Goal: Task Accomplishment & Management: Use online tool/utility

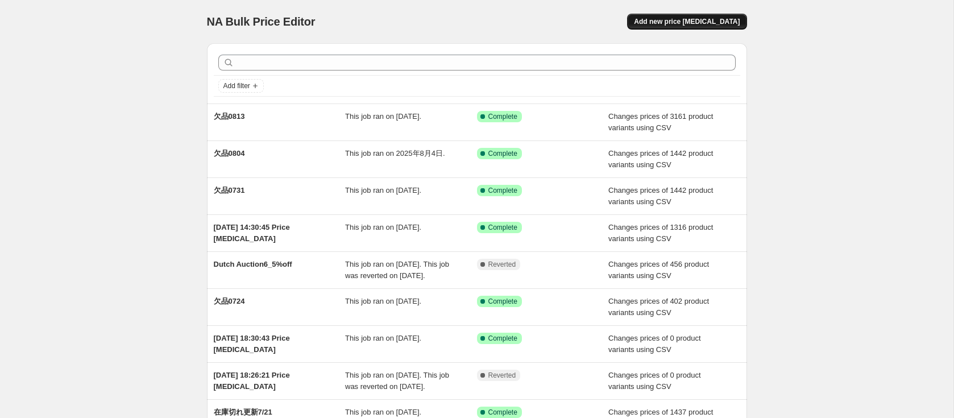
click at [667, 18] on span "Add new price [MEDICAL_DATA]" at bounding box center [687, 21] width 106 height 9
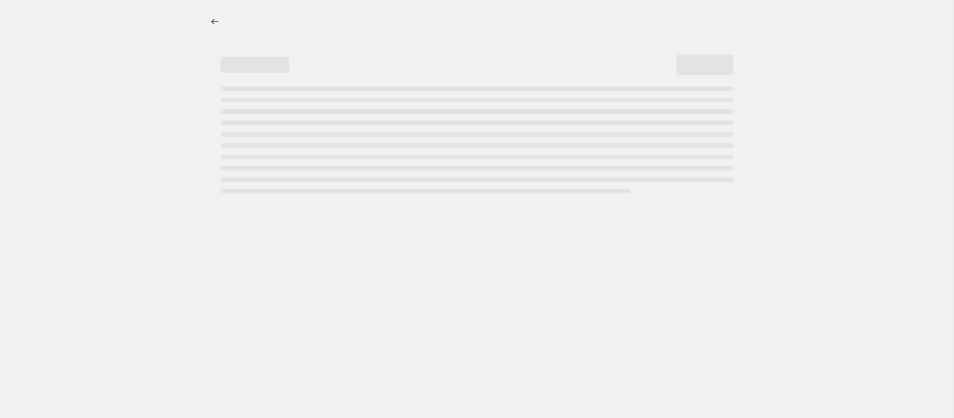
select select "percentage"
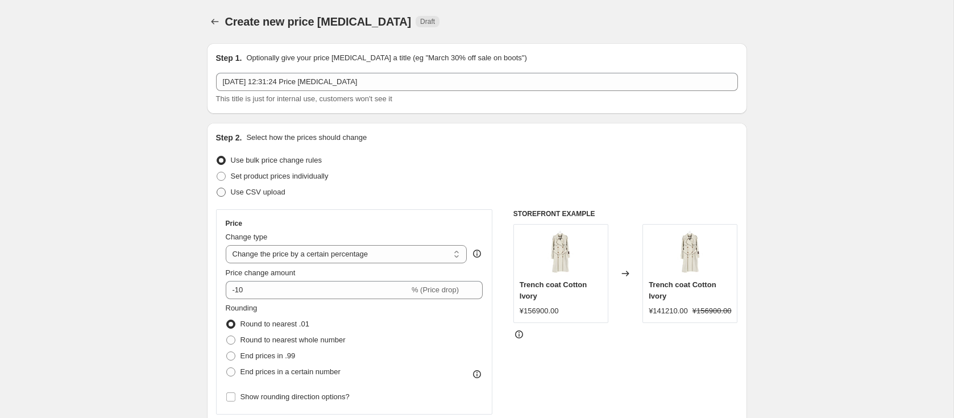
click at [255, 193] on span "Use CSV upload" at bounding box center [258, 192] width 55 height 9
click at [217, 188] on input "Use CSV upload" at bounding box center [217, 188] width 1 height 1
radio input "true"
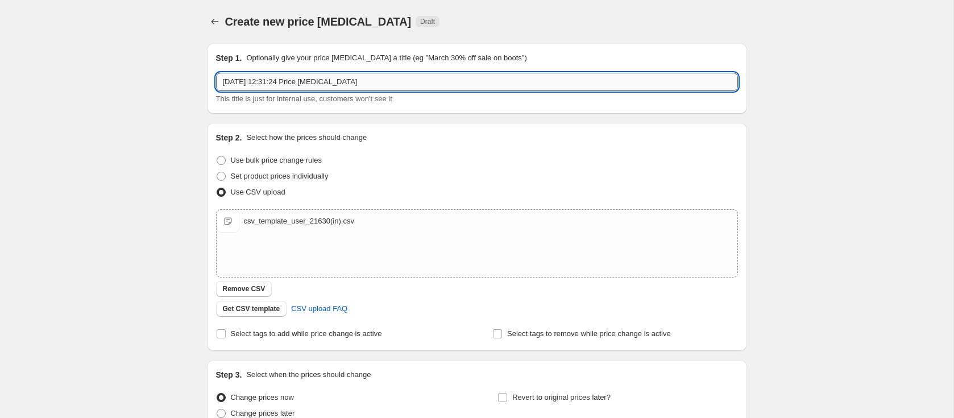
click at [403, 79] on input "[DATE] 12:31:24 Price [MEDICAL_DATA]" at bounding box center [477, 82] width 522 height 18
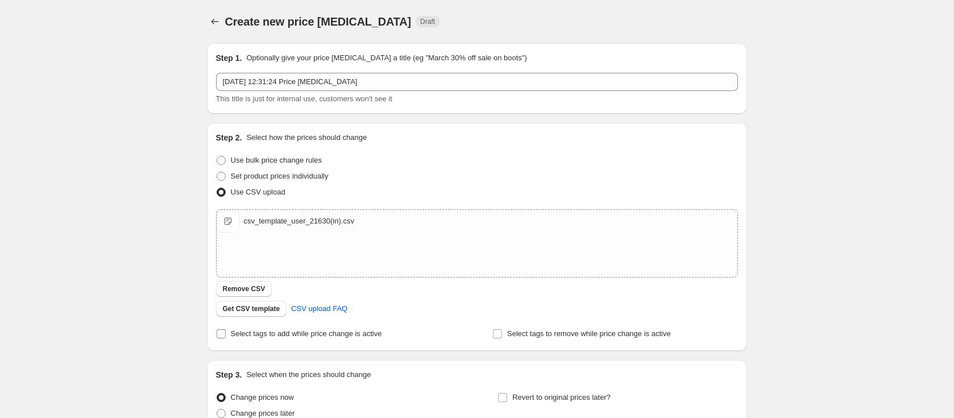
click at [293, 330] on span "Select tags to add while price change is active" at bounding box center [306, 333] width 151 height 9
click at [226, 330] on input "Select tags to add while price change is active" at bounding box center [221, 333] width 9 height 9
checkbox input "true"
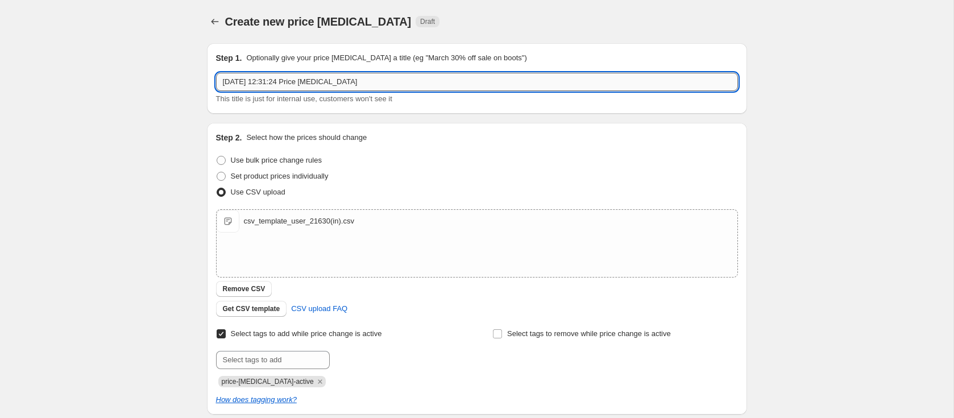
click at [390, 89] on input "[DATE] 12:31:24 Price [MEDICAL_DATA]" at bounding box center [477, 82] width 522 height 18
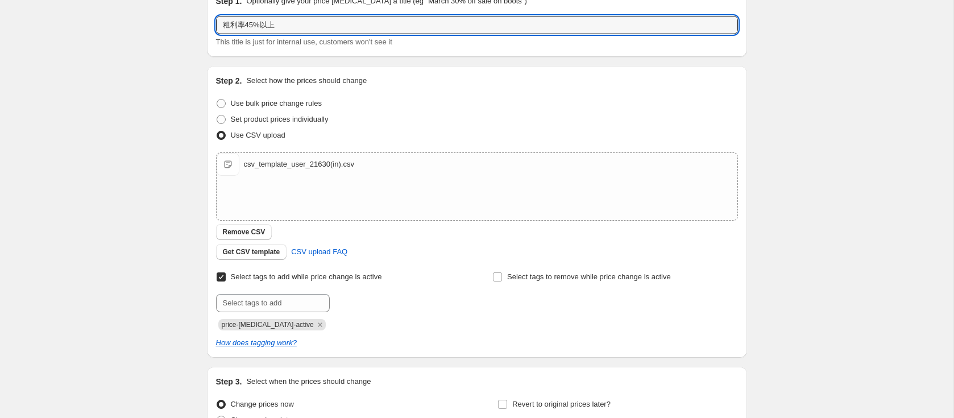
scroll to position [96, 0]
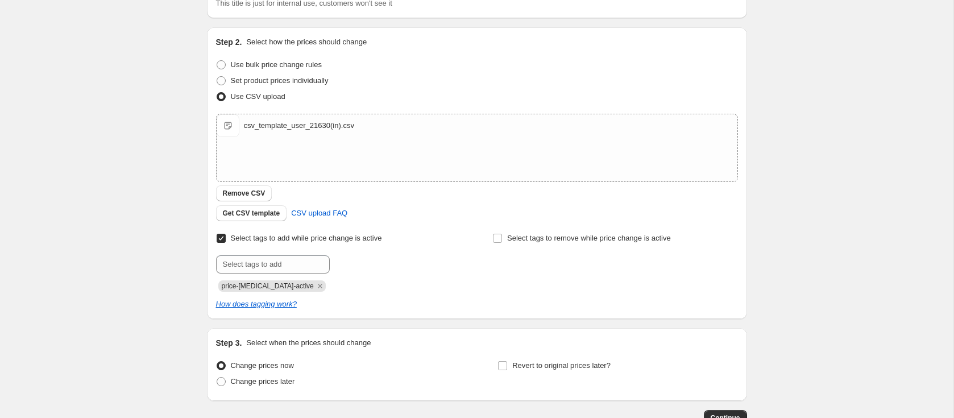
type input "粗利率45%以上"
click at [320, 251] on div "Select tags to add while price change is active Submit price-[MEDICAL_DATA]-act…" at bounding box center [338, 260] width 245 height 61
click at [320, 258] on input "text" at bounding box center [273, 264] width 114 height 18
type input "45%"
click at [411, 289] on div "price-[MEDICAL_DATA]-active" at bounding box center [338, 285] width 245 height 14
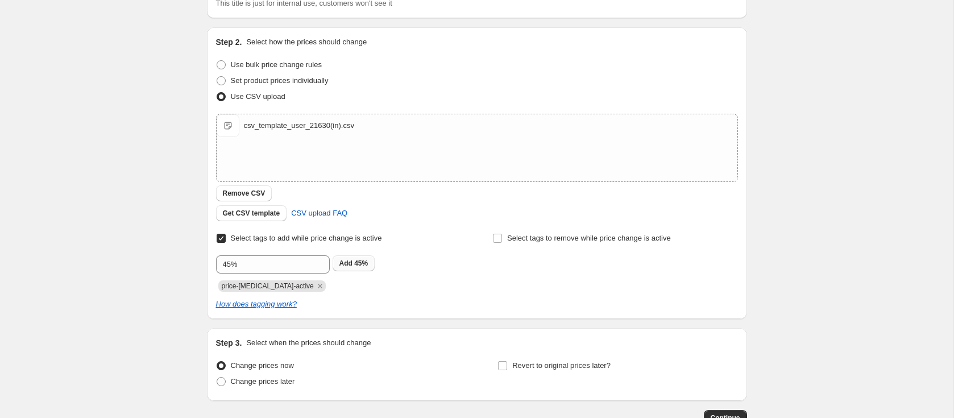
click at [363, 264] on span "45%" at bounding box center [361, 263] width 14 height 8
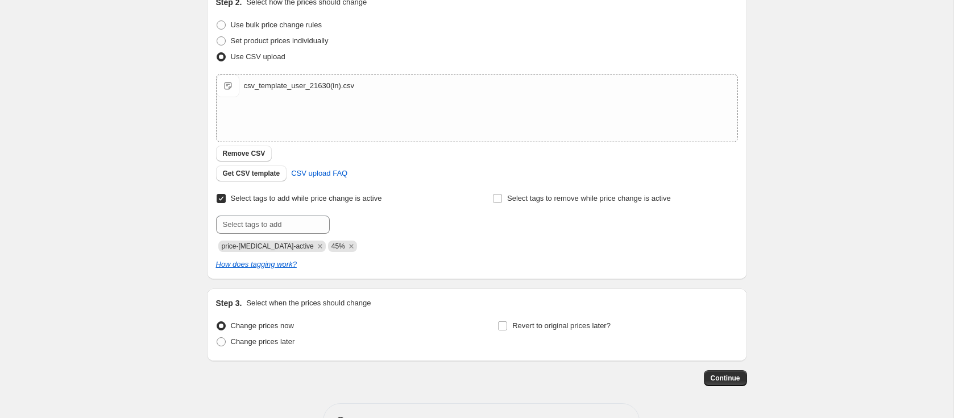
scroll to position [139, 0]
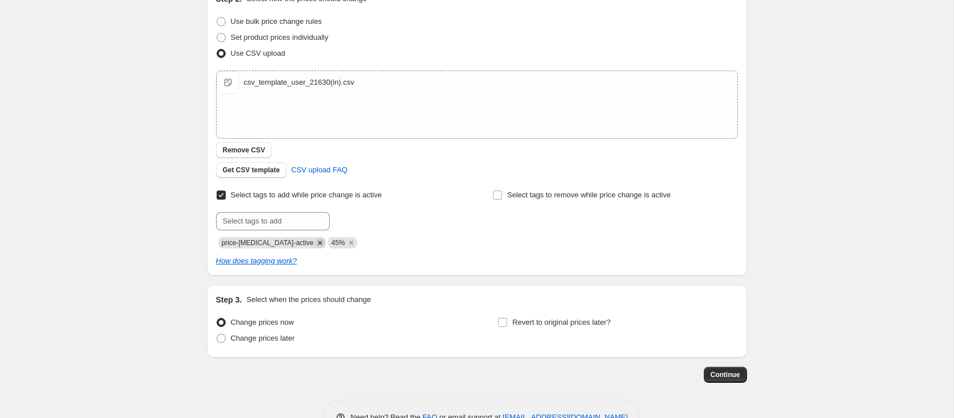
click at [315, 242] on icon "Remove price-change-job-active" at bounding box center [320, 243] width 10 height 10
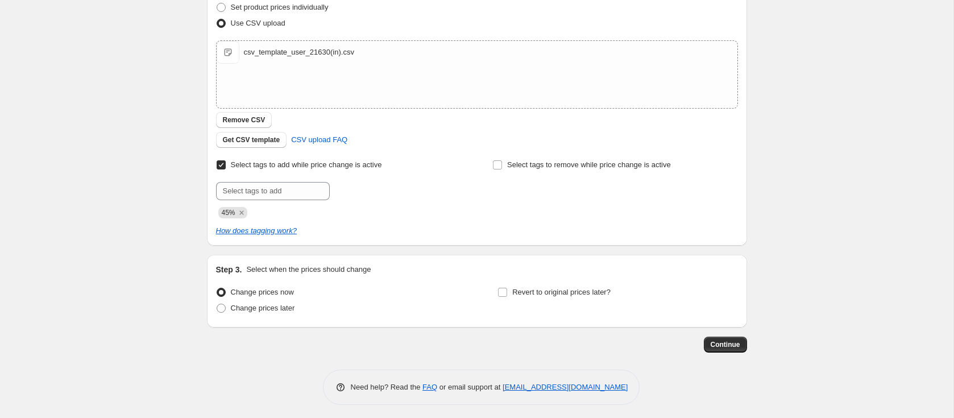
scroll to position [173, 0]
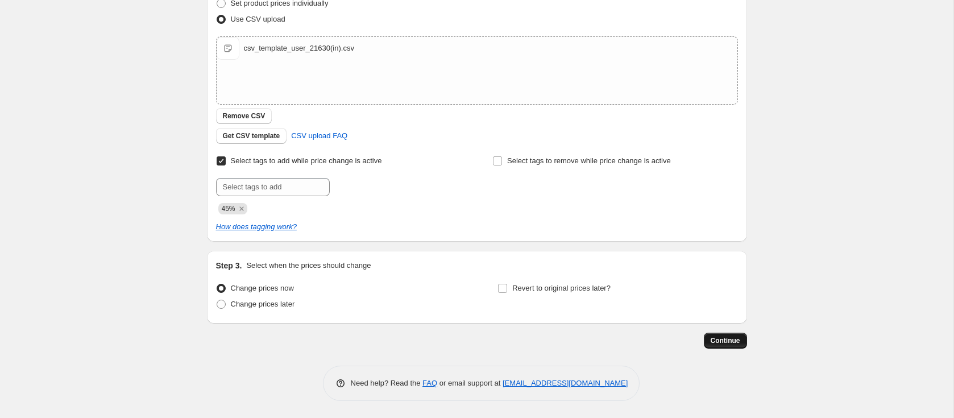
click at [726, 339] on span "Continue" at bounding box center [726, 340] width 30 height 9
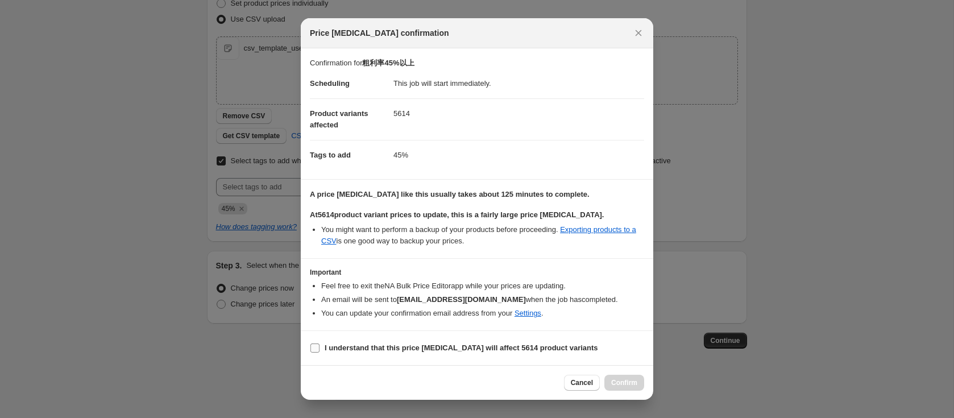
click at [381, 347] on b "I understand that this price [MEDICAL_DATA] will affect 5614 product variants" at bounding box center [462, 347] width 274 height 9
click at [320, 347] on input "I understand that this price [MEDICAL_DATA] will affect 5614 product variants" at bounding box center [314, 347] width 9 height 9
checkbox input "true"
click at [624, 385] on span "Confirm" at bounding box center [624, 382] width 26 height 9
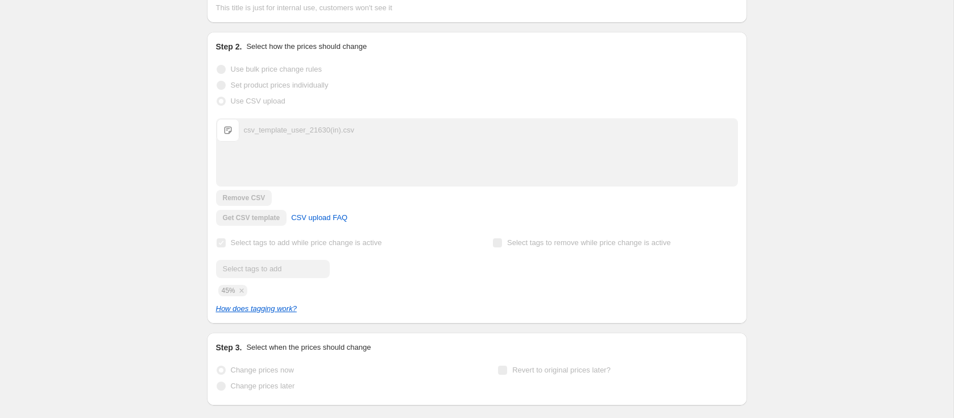
scroll to position [202, 0]
